Goal: Register for event/course

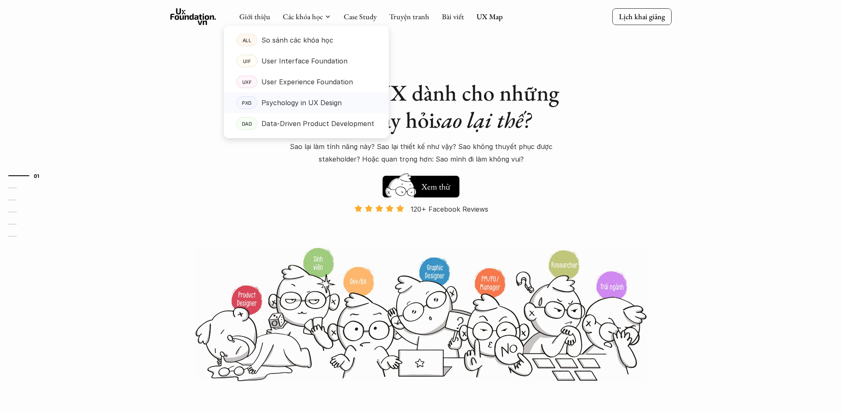
click at [324, 98] on p "Psychology in UX Design" at bounding box center [302, 103] width 80 height 13
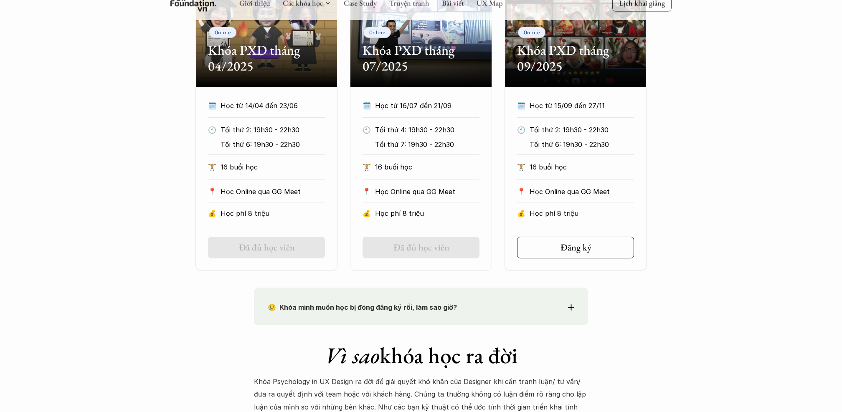
scroll to position [453, 0]
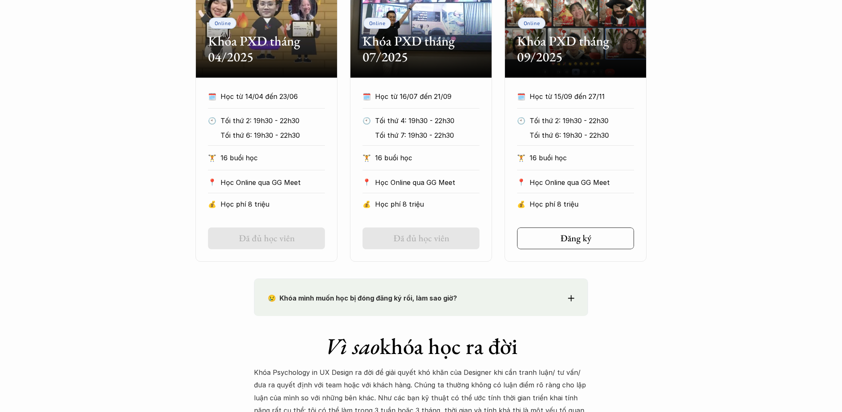
scroll to position [467, 0]
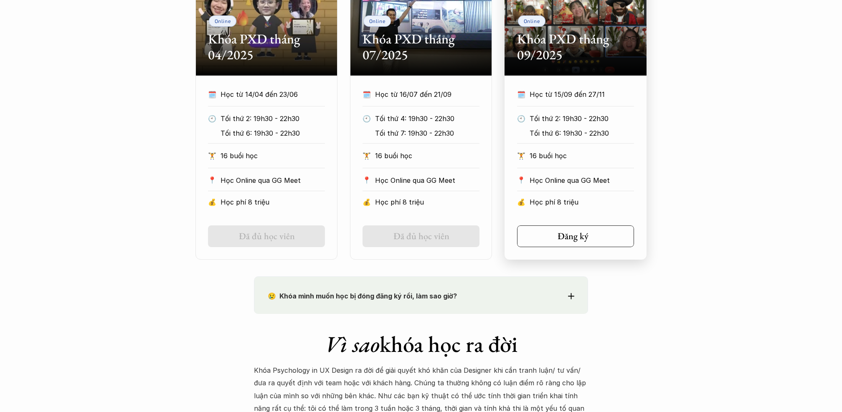
click at [526, 239] on h5 "Đăng ký" at bounding box center [573, 236] width 31 height 11
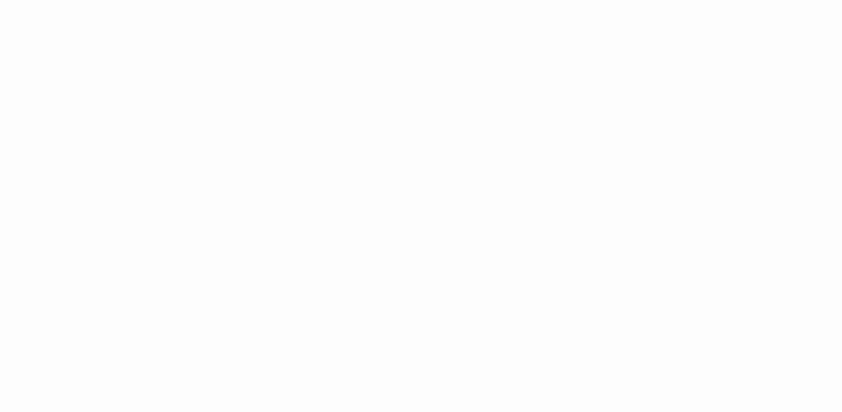
scroll to position [1019, 0]
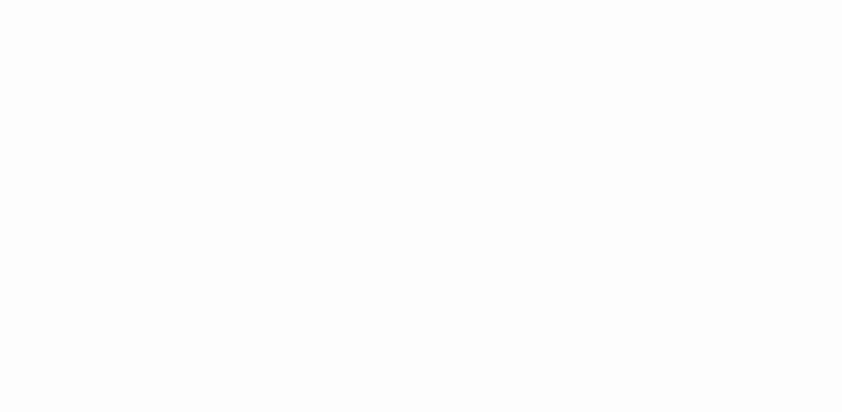
click at [721, 104] on div "Giới thiệu Các khóa học Case Study Truyện tranh Bài viết UX Map Lịch khai giảng…" at bounding box center [421, 356] width 842 height 1759
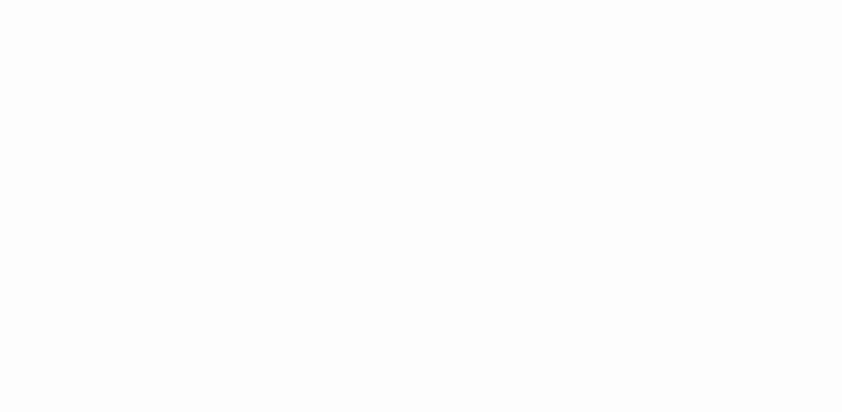
click at [647, 142] on div "Giới thiệu Các khóa học Case Study Truyện tranh Bài viết UX Map Lịch khai giảng…" at bounding box center [421, 356] width 842 height 1759
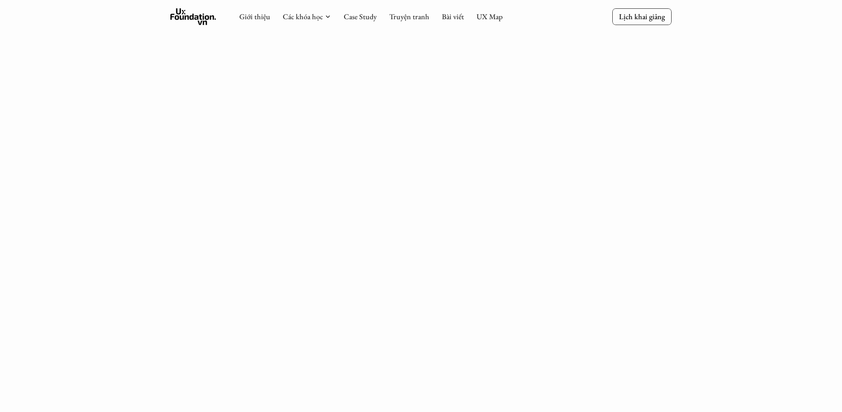
scroll to position [587, 0]
click at [688, 138] on div "Giới thiệu Các khóa học Case Study Truyện tranh Bài viết UX Map Lịch khai giảng…" at bounding box center [421, 292] width 842 height 1759
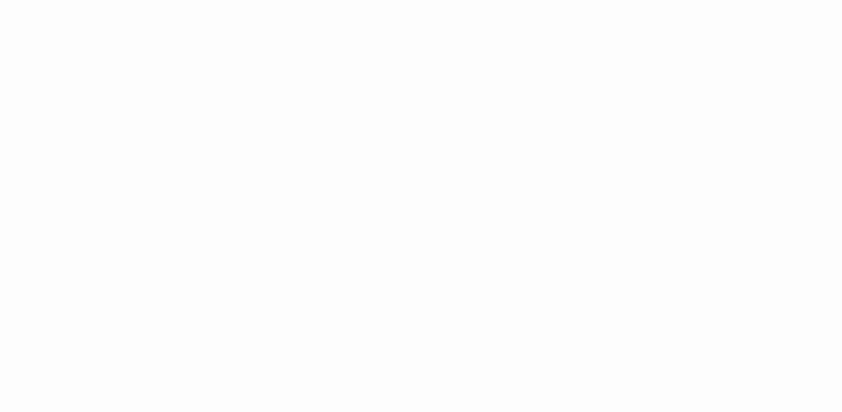
scroll to position [575, 0]
click at [732, 121] on div "Giới thiệu Các khóa học Case Study Truyện tranh Bài viết UX Map Lịch khai giảng…" at bounding box center [421, 304] width 842 height 1759
click at [666, 124] on div "Giới thiệu Các khóa học Case Study Truyện tranh Bài viết UX Map Lịch khai giảng…" at bounding box center [421, 304] width 842 height 1759
click at [647, 288] on div "Giới thiệu Các khóa học Case Study Truyện tranh Bài viết UX Map Lịch khai giảng…" at bounding box center [421, 304] width 842 height 1759
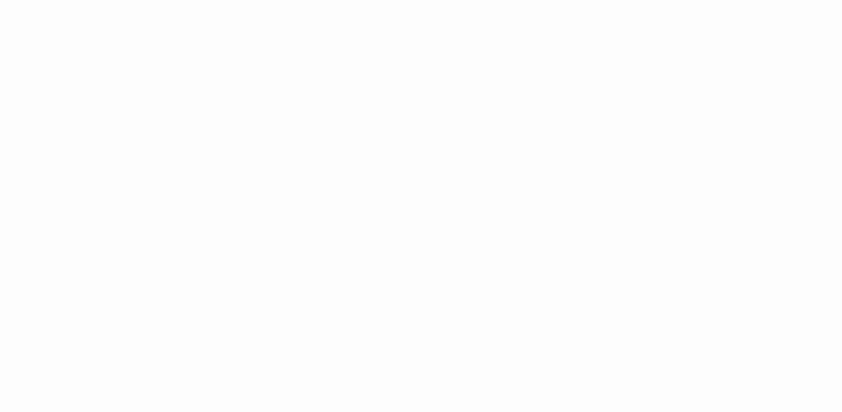
click at [660, 272] on div "Giới thiệu Các khóa học Case Study Truyện tranh Bài viết UX Map Lịch khai giảng…" at bounding box center [421, 226] width 842 height 1759
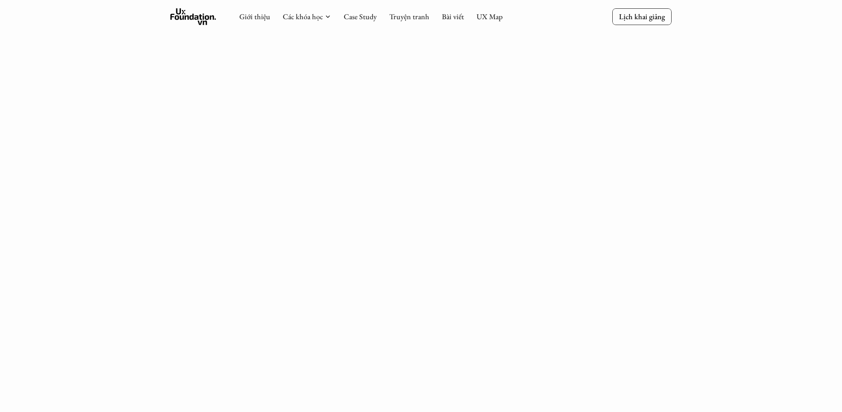
scroll to position [1074, 0]
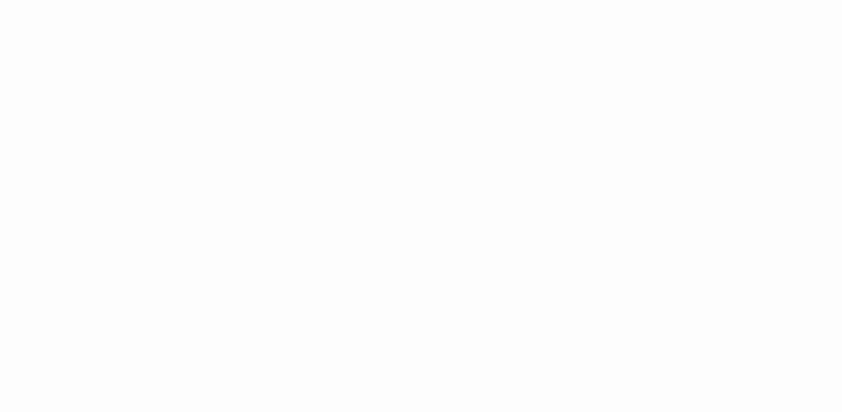
scroll to position [1060, 0]
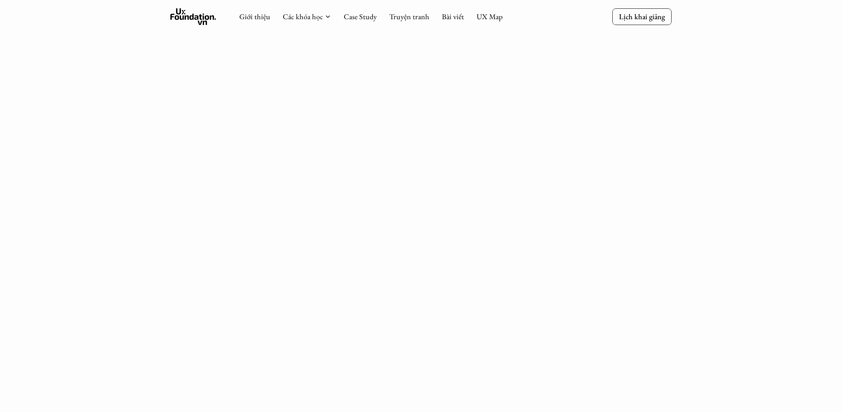
scroll to position [937, 0]
